Goal: Task Accomplishment & Management: Use online tool/utility

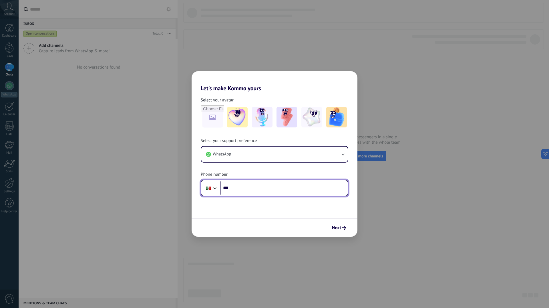
click at [245, 190] on input "***" at bounding box center [284, 188] width 128 height 13
type input "**********"
click at [326, 213] on form "**********" at bounding box center [275, 164] width 166 height 145
click at [340, 226] on span "Next" at bounding box center [336, 228] width 9 height 4
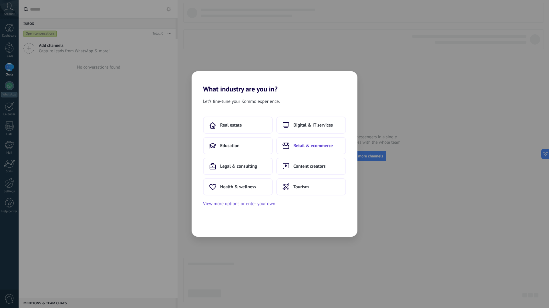
click at [315, 145] on span "Retail & ecommerce" at bounding box center [313, 146] width 39 height 6
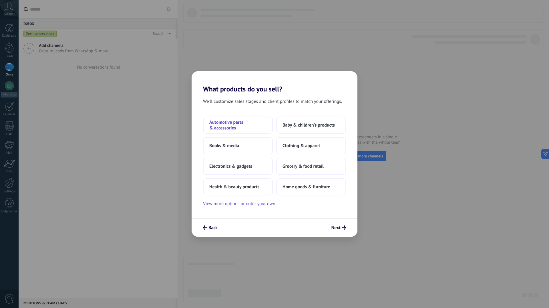
click at [238, 127] on span "Automotive parts & accessories" at bounding box center [237, 125] width 57 height 11
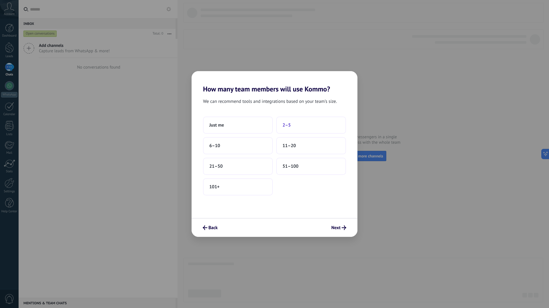
click at [302, 128] on button "2–5" at bounding box center [311, 125] width 70 height 17
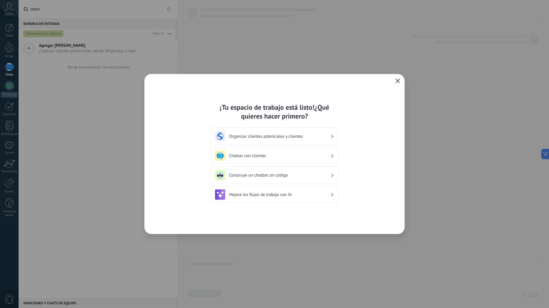
click at [373, 106] on div "¡Tu espacio de trabajo está listo! ¿Qué quieres hacer primero? Organizar client…" at bounding box center [274, 154] width 260 height 160
click at [310, 131] on div "Organizar clientes potenciales y clientes" at bounding box center [274, 136] width 119 height 10
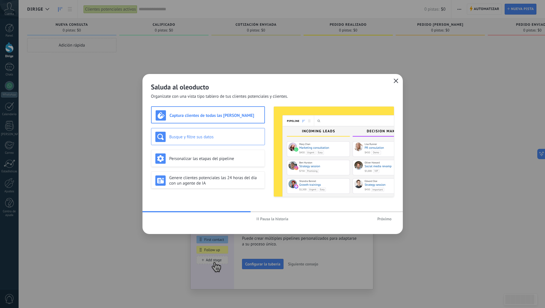
click at [231, 136] on h3 "Busque y filtre sus datos" at bounding box center [214, 136] width 91 height 5
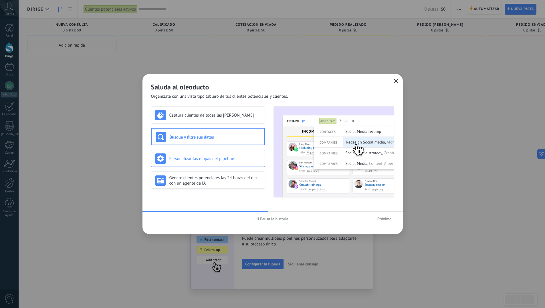
click at [229, 156] on font "Personalizar las etapas del pipeline" at bounding box center [201, 158] width 65 height 5
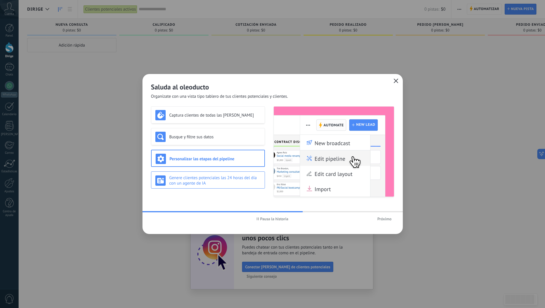
click at [231, 175] on font "Genere clientes potenciales las 24 horas del día con un agente de IA" at bounding box center [213, 180] width 88 height 11
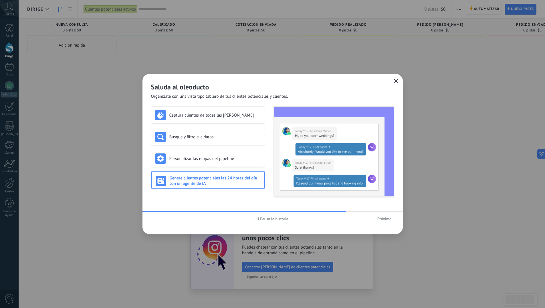
click at [386, 218] on font "Próximo" at bounding box center [384, 219] width 14 height 5
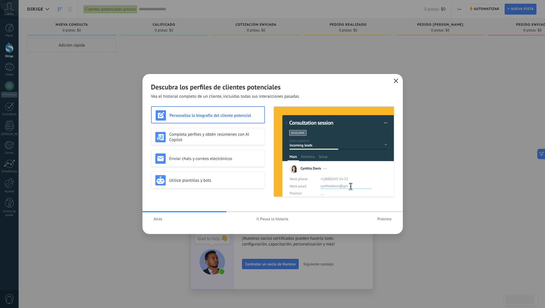
click at [272, 223] on button "Pausa la historia" at bounding box center [272, 219] width 37 height 9
click at [225, 139] on h3 "Completa perfiles y obtén resúmenes con AI Copilot" at bounding box center [214, 137] width 91 height 11
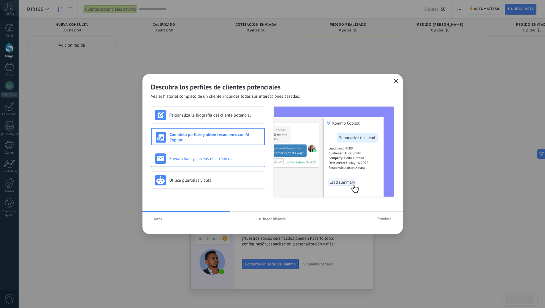
click at [226, 159] on font "Enviar chats y correos electrónicos" at bounding box center [200, 158] width 63 height 5
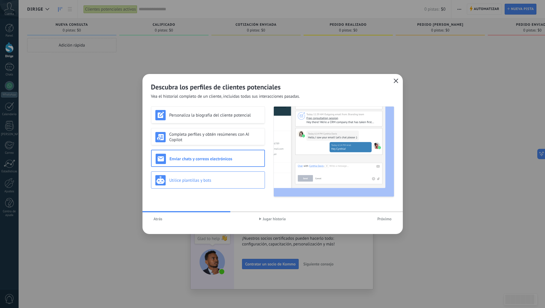
click at [229, 184] on div "Utilice plantillas y bots" at bounding box center [207, 180] width 105 height 10
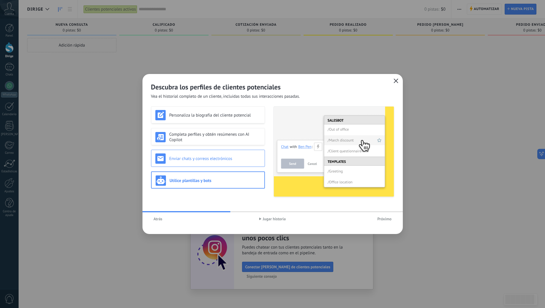
click at [232, 156] on h3 "Enviar chats y correos electrónicos" at bounding box center [214, 158] width 91 height 5
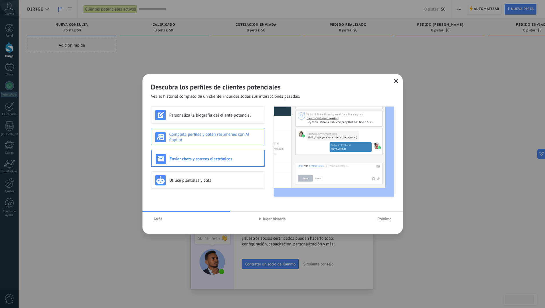
click at [232, 141] on h3 "Completa perfiles y obtén resúmenes con AI Copilot" at bounding box center [214, 137] width 91 height 11
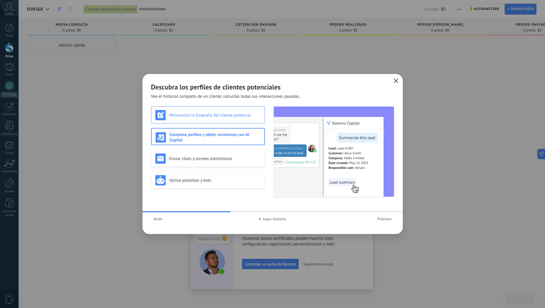
click at [230, 119] on div "Personaliza la biografía del cliente potencial" at bounding box center [207, 115] width 105 height 10
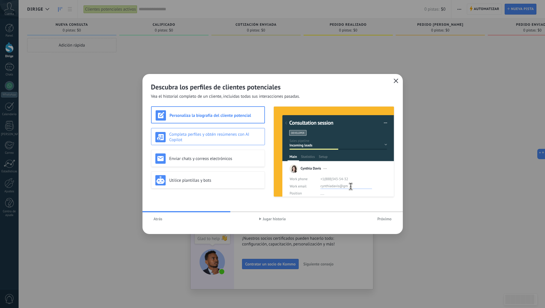
click at [230, 133] on font "Completa perfiles y obtén resúmenes con AI Copilot" at bounding box center [209, 137] width 80 height 11
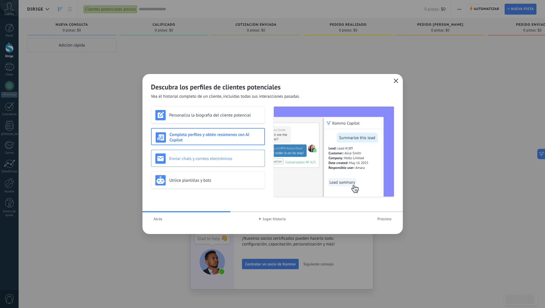
click at [229, 151] on div "Enviar chats y correos electrónicos" at bounding box center [208, 158] width 114 height 17
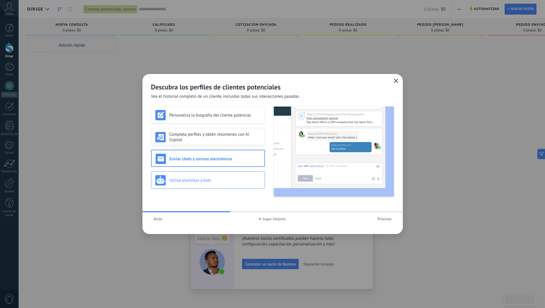
click at [228, 182] on h3 "Utilice plantillas y bots" at bounding box center [214, 180] width 91 height 5
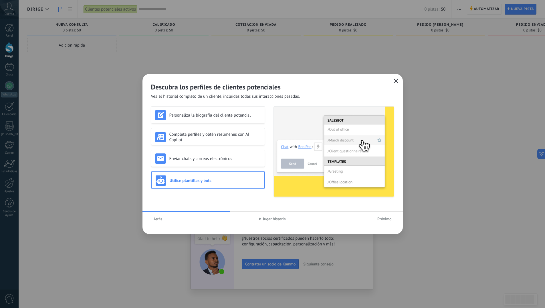
click at [379, 220] on font "Próximo" at bounding box center [384, 219] width 14 height 5
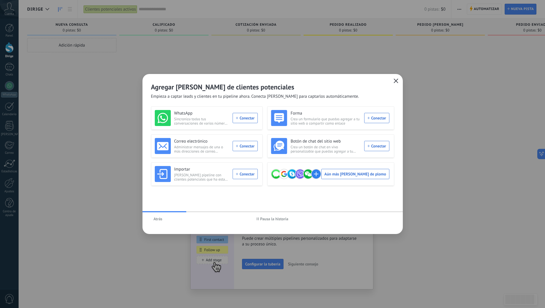
click at [278, 219] on font "Pausa la historia" at bounding box center [274, 219] width 28 height 5
click at [258, 120] on div "WhatsApp Sincroniza todas tus conversaciones de varios números de WhatsApp Cone…" at bounding box center [206, 118] width 103 height 16
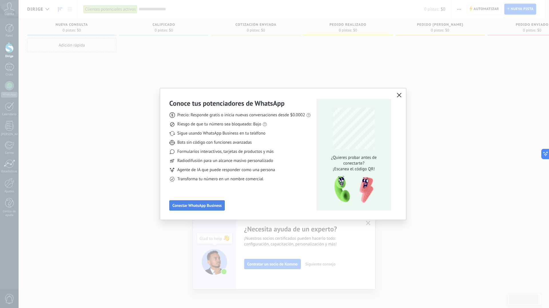
click at [208, 204] on font "Conectar WhatsApp Business" at bounding box center [197, 205] width 49 height 5
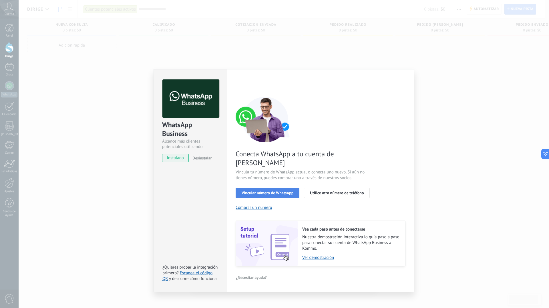
click at [270, 188] on button "Vincular número de WhatsApp" at bounding box center [268, 193] width 64 height 10
